Goal: Understand process/instructions: Learn how to perform a task or action

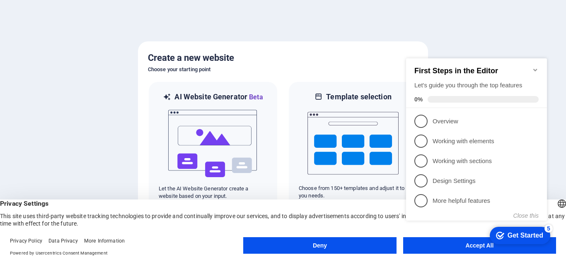
click div "checkmark Get Started 5 First Steps in the Editor Let's guide you through the t…"
drag, startPoint x: 495, startPoint y: 65, endPoint x: 914, endPoint y: 85, distance: 419.9
click html "checkmark Get Started 5 First Steps in the Editor Let's guide you through the t…"
click at [491, 79] on div "First Steps in the Editor Let's guide you through the top features 0%" at bounding box center [476, 85] width 124 height 36
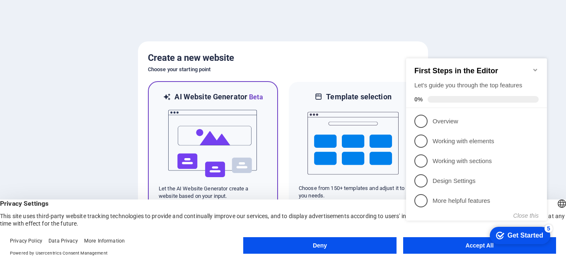
click at [208, 151] on img at bounding box center [212, 143] width 91 height 83
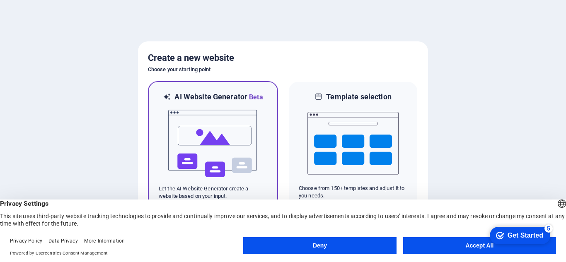
click at [211, 151] on img at bounding box center [212, 143] width 91 height 83
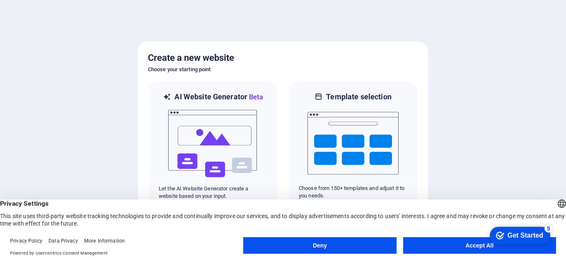
click at [446, 245] on button "Accept All" at bounding box center [479, 245] width 153 height 17
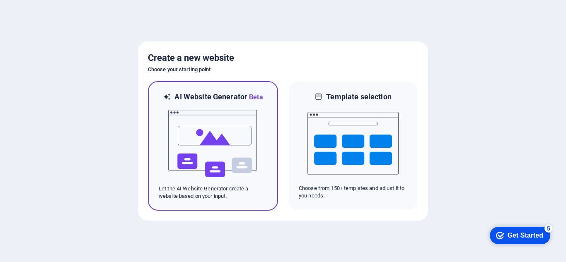
click at [173, 126] on img at bounding box center [212, 143] width 91 height 83
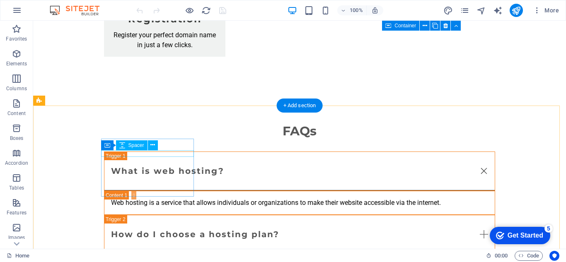
scroll to position [1416, 0]
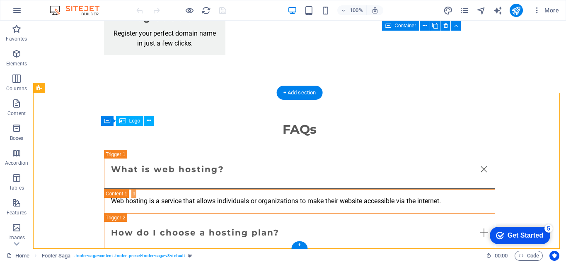
drag, startPoint x: 172, startPoint y: 133, endPoint x: 160, endPoint y: 134, distance: 11.6
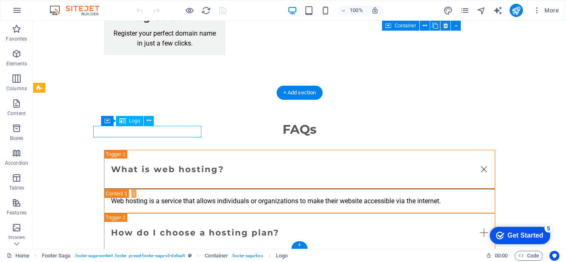
drag, startPoint x: 161, startPoint y: 132, endPoint x: 143, endPoint y: 134, distance: 18.7
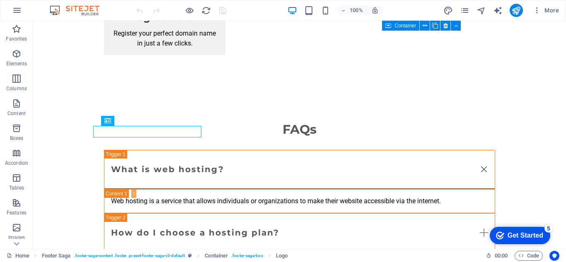
click at [515, 234] on div "Get Started" at bounding box center [525, 235] width 36 height 7
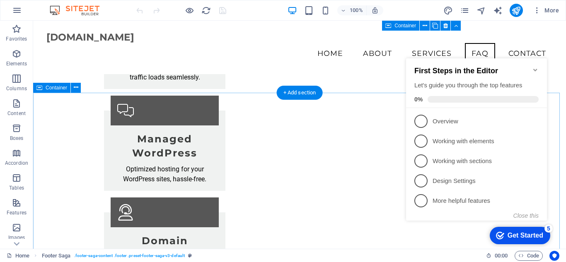
scroll to position [960, 0]
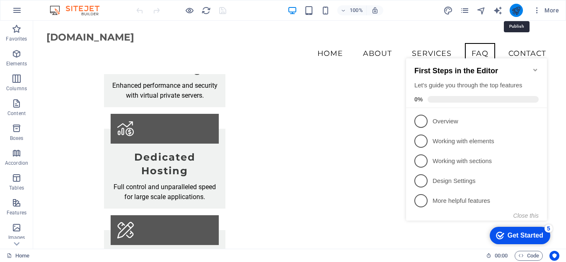
click at [515, 7] on icon "publish" at bounding box center [516, 11] width 10 height 10
